Goal: Information Seeking & Learning: Learn about a topic

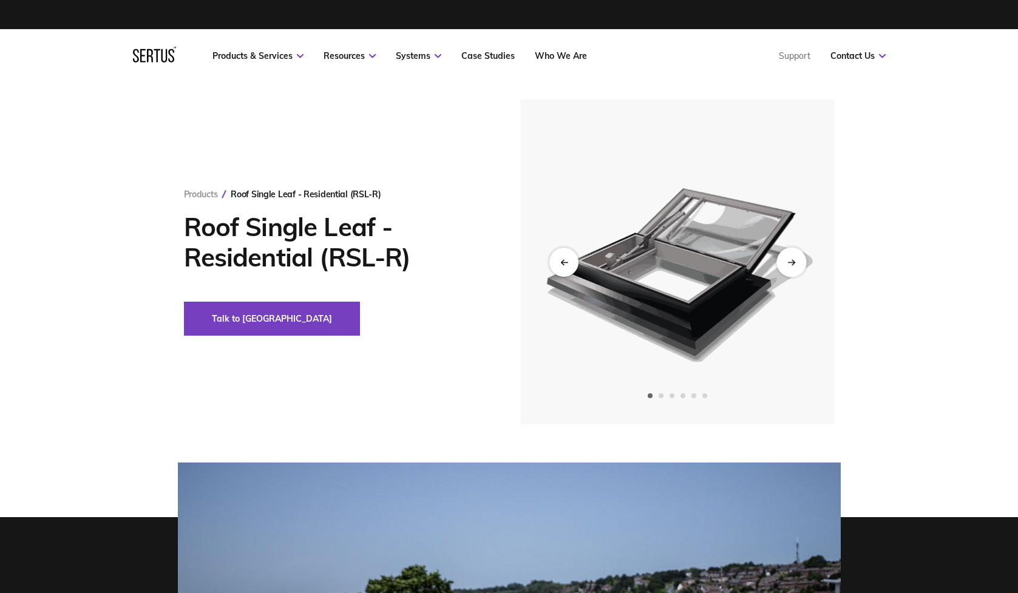
click at [799, 258] on div "Next slide" at bounding box center [792, 262] width 30 height 30
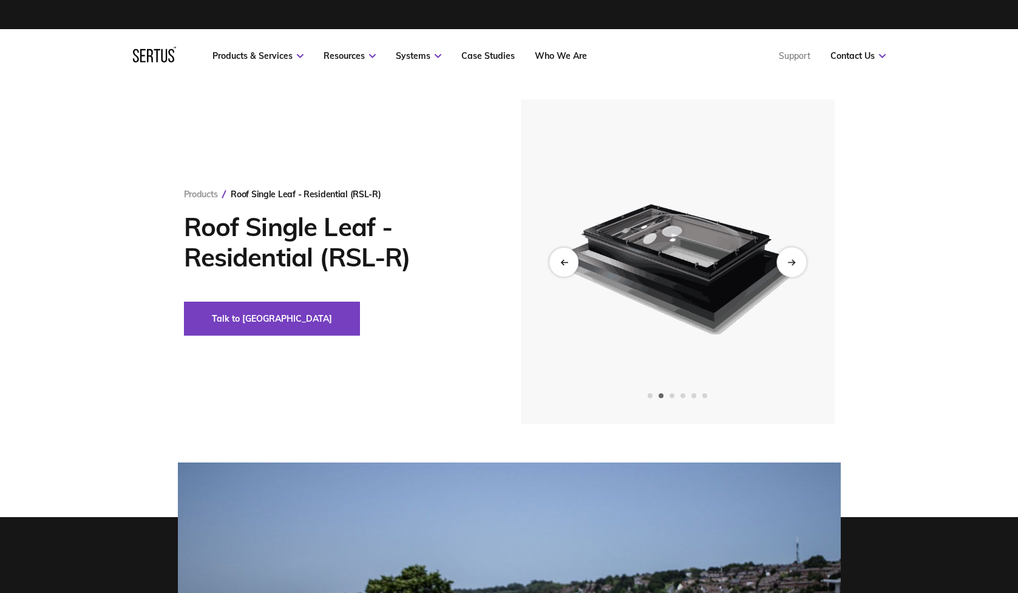
click at [799, 258] on div "Next slide" at bounding box center [792, 262] width 30 height 30
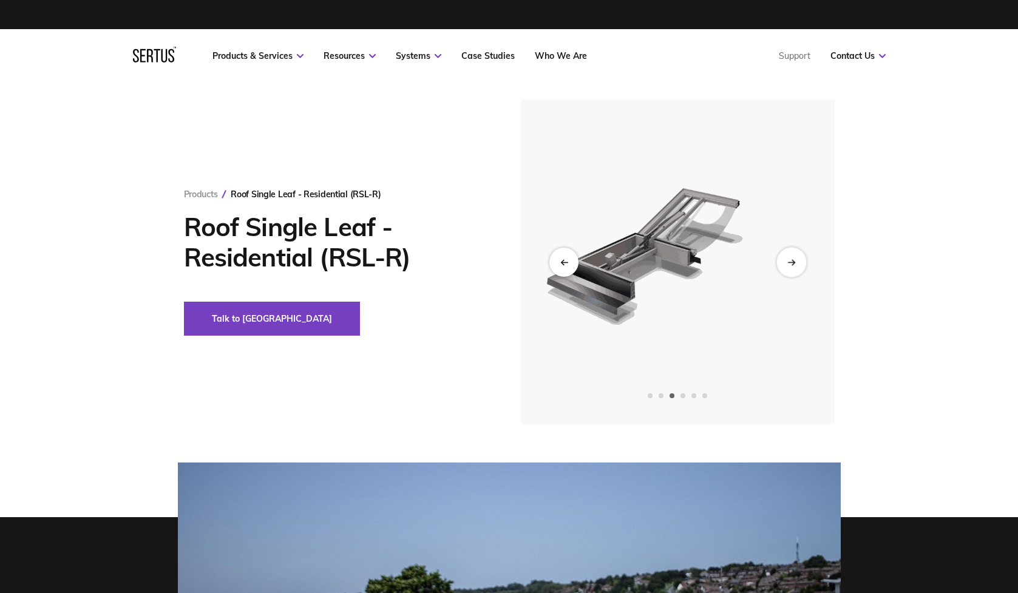
click at [799, 258] on div "Next slide" at bounding box center [792, 262] width 30 height 30
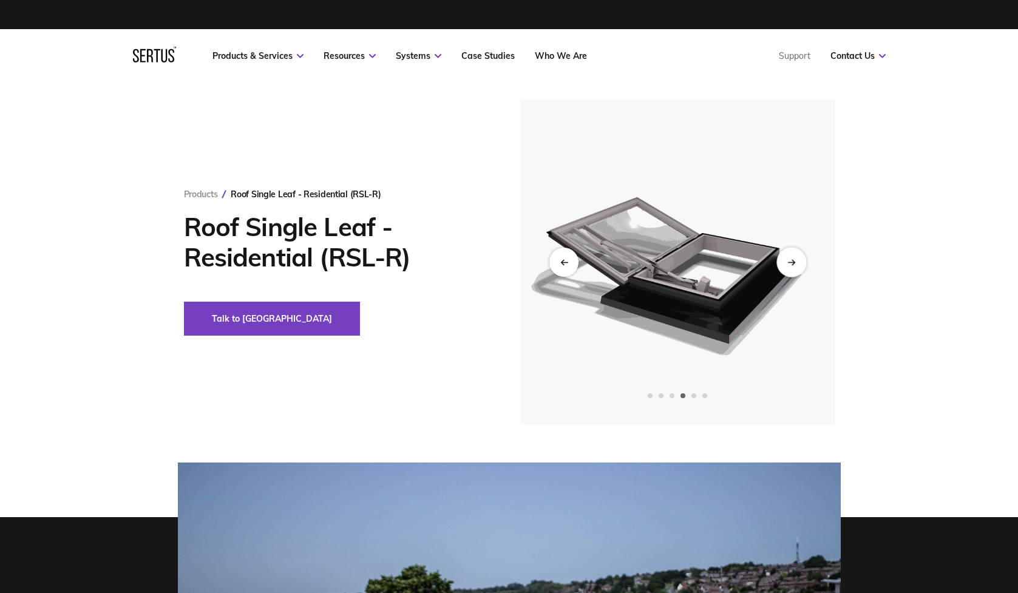
click at [799, 258] on div "Next slide" at bounding box center [792, 262] width 30 height 30
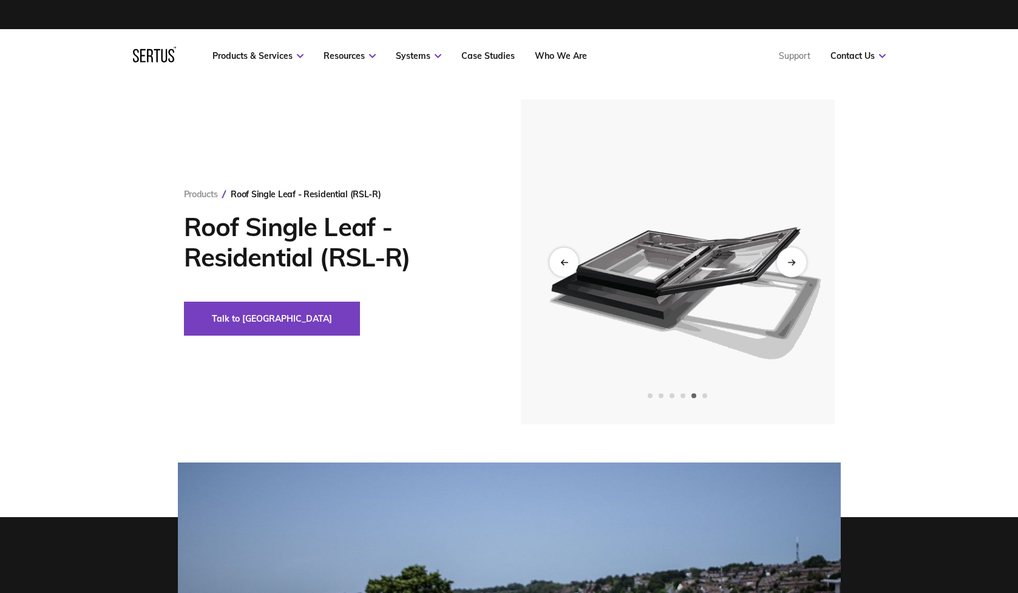
click at [799, 258] on div "Next slide" at bounding box center [792, 262] width 30 height 30
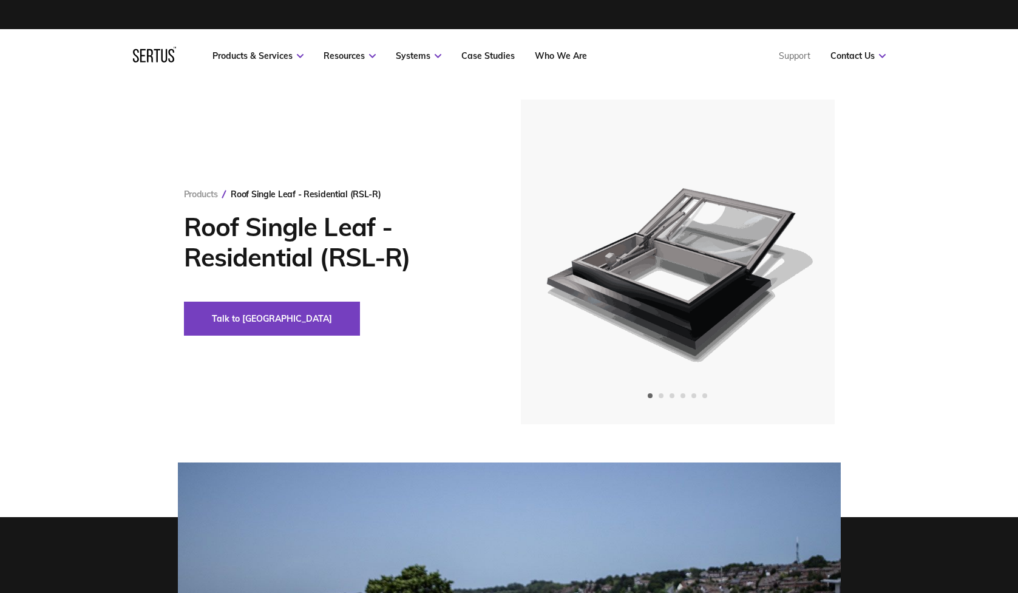
click at [126, 434] on div "Products Roof Single Leaf - Residential (RSL-R) Roof Single Leaf - Residential …" at bounding box center [509, 508] width 1018 height 850
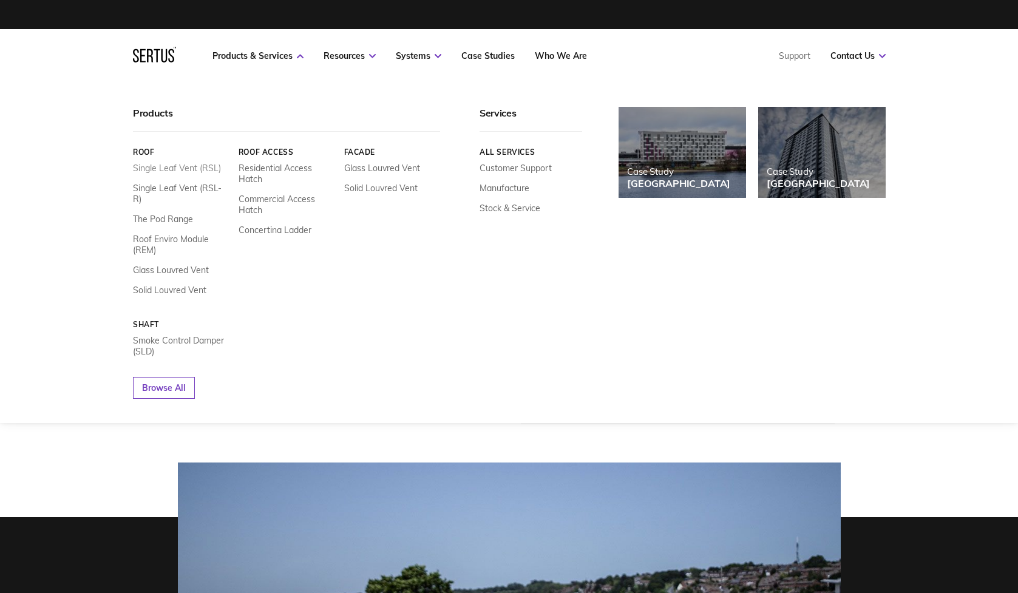
click at [185, 168] on link "Single Leaf Vent (RSL)" at bounding box center [177, 168] width 88 height 11
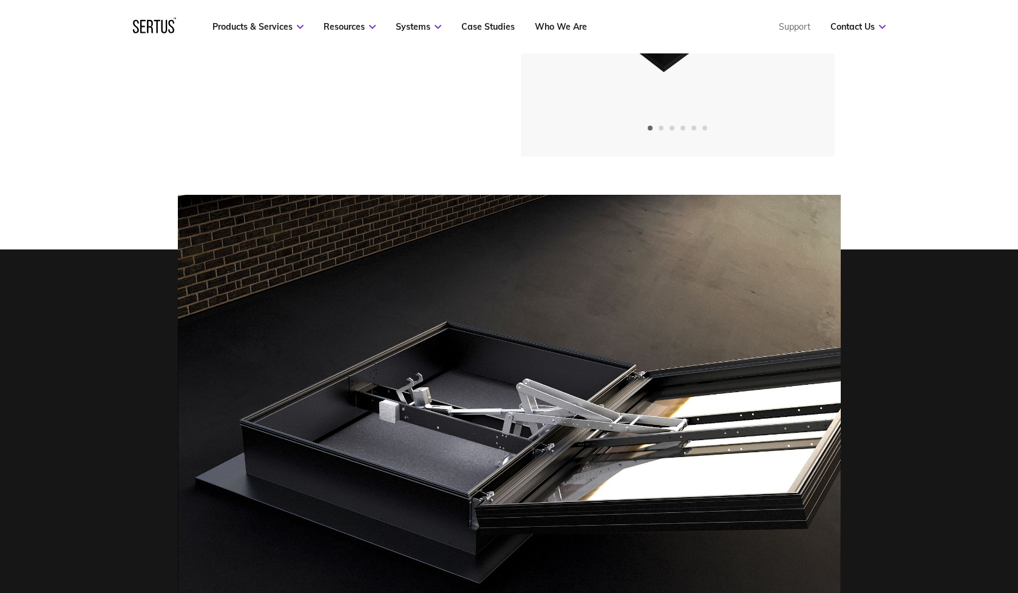
scroll to position [61, 0]
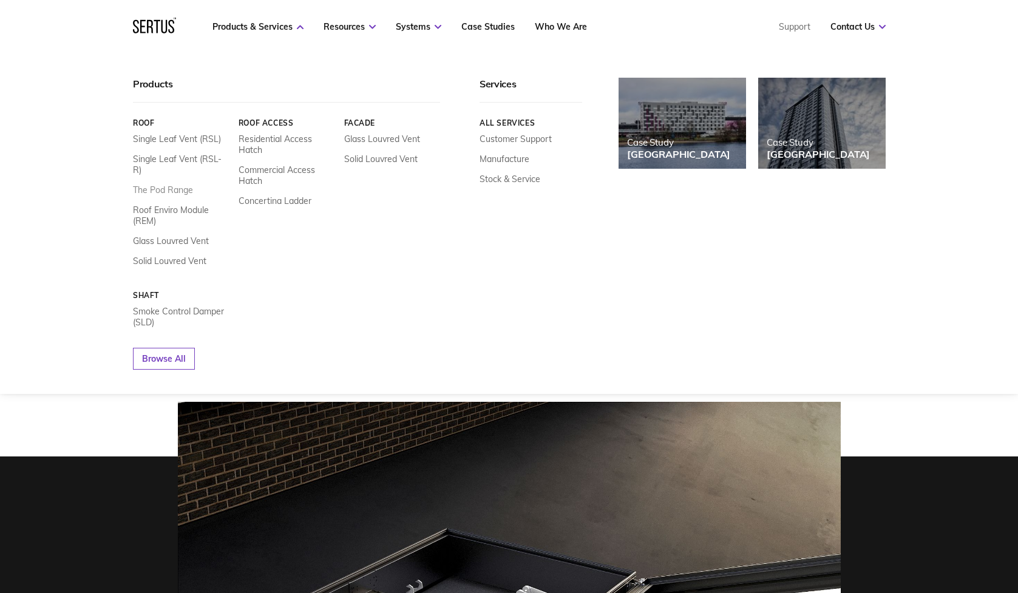
click at [176, 185] on link "The Pod Range" at bounding box center [163, 190] width 60 height 11
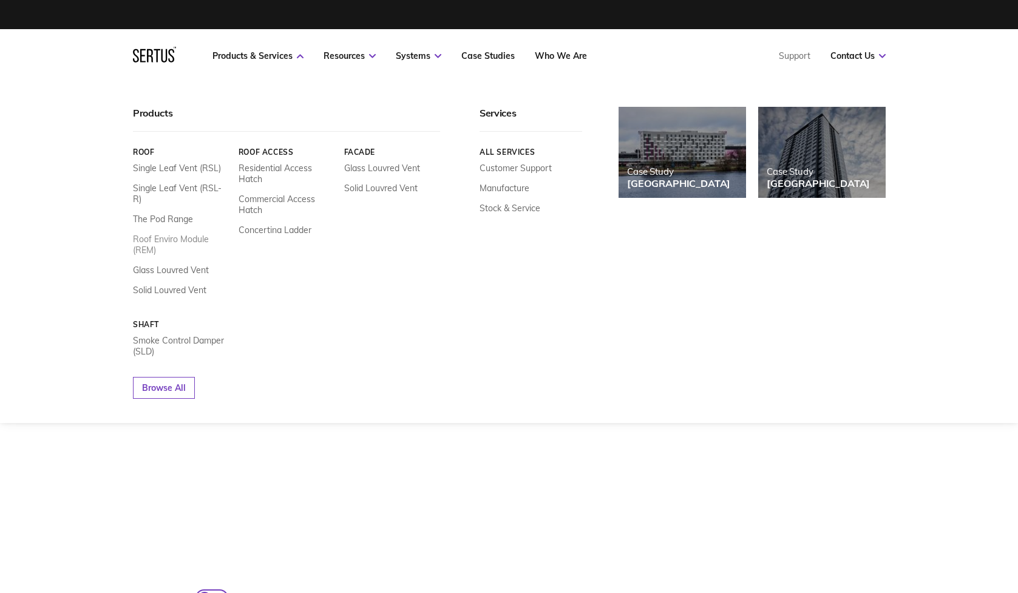
click at [158, 234] on link "Roof Enviro Module (REM)" at bounding box center [181, 245] width 97 height 22
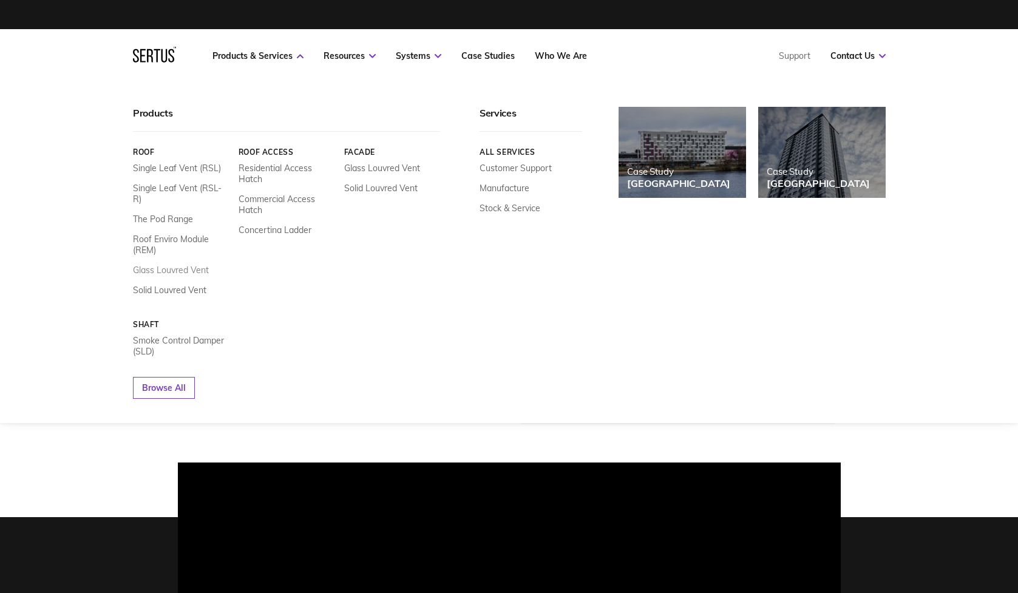
click at [177, 265] on link "Glass Louvred Vent" at bounding box center [171, 270] width 76 height 11
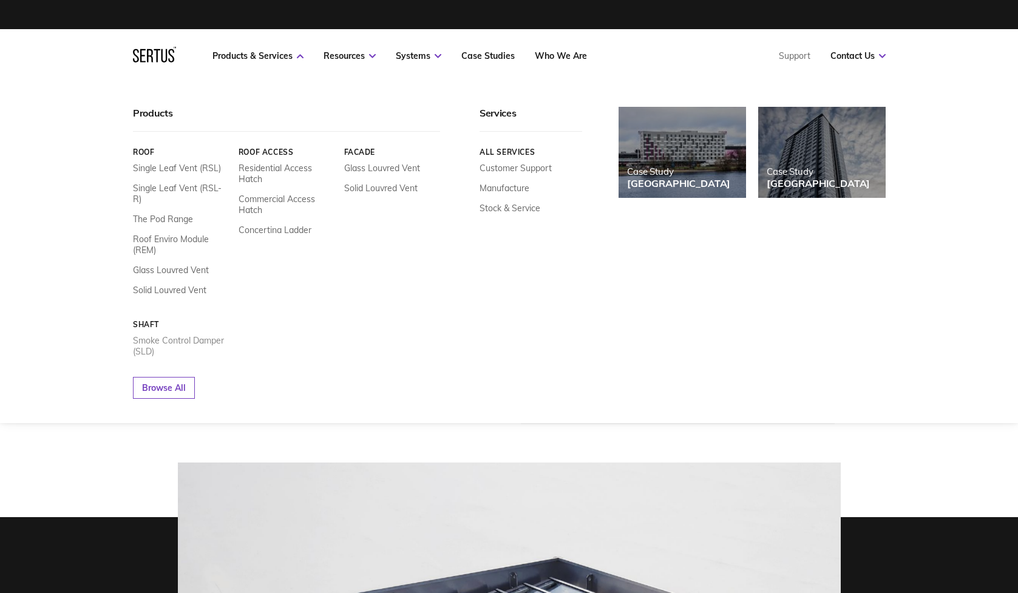
click at [168, 335] on link "Smoke Control Damper (SLD)" at bounding box center [181, 346] width 97 height 22
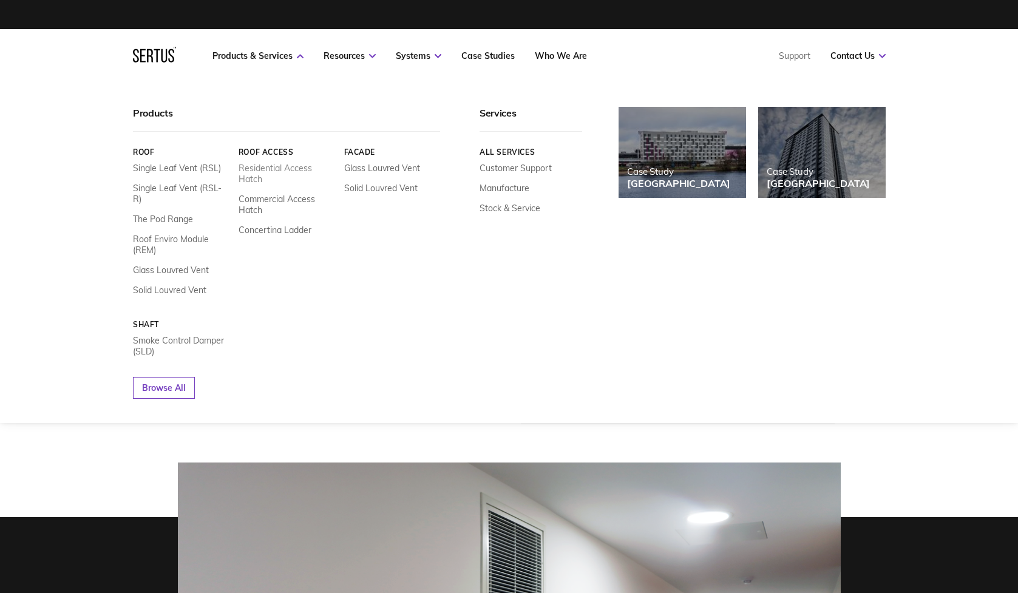
click at [302, 172] on link "Residential Access Hatch" at bounding box center [286, 174] width 97 height 22
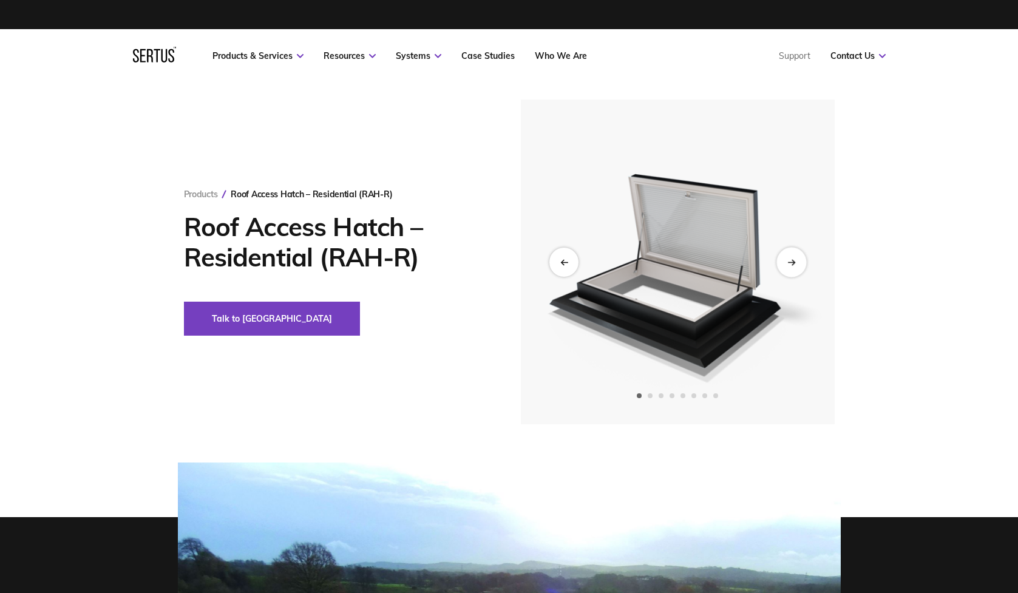
click at [799, 262] on div "Next slide" at bounding box center [792, 262] width 30 height 30
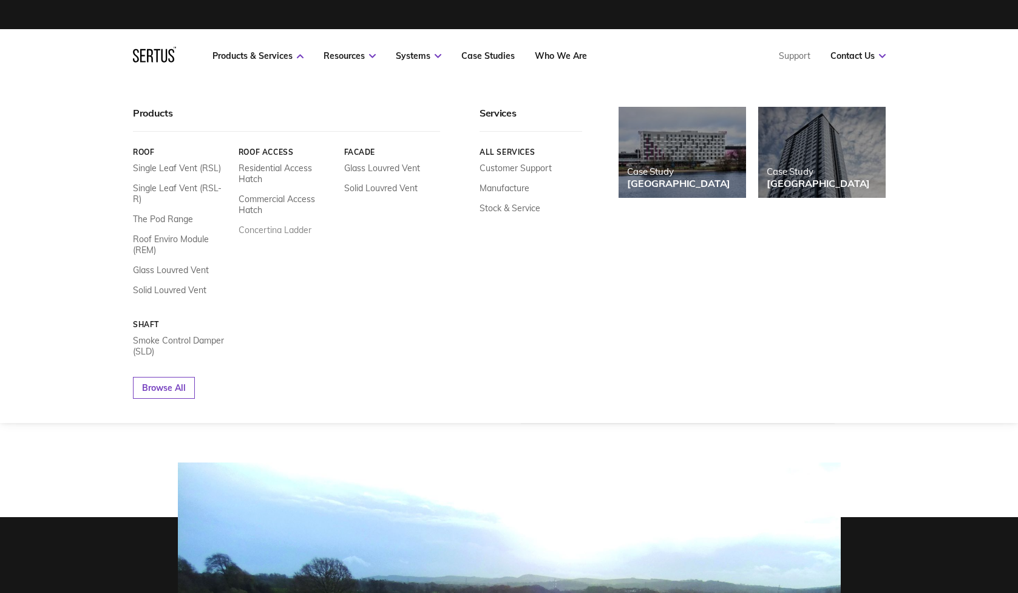
click at [245, 228] on link "Concertina Ladder" at bounding box center [274, 230] width 73 height 11
